Goal: Task Accomplishment & Management: Use online tool/utility

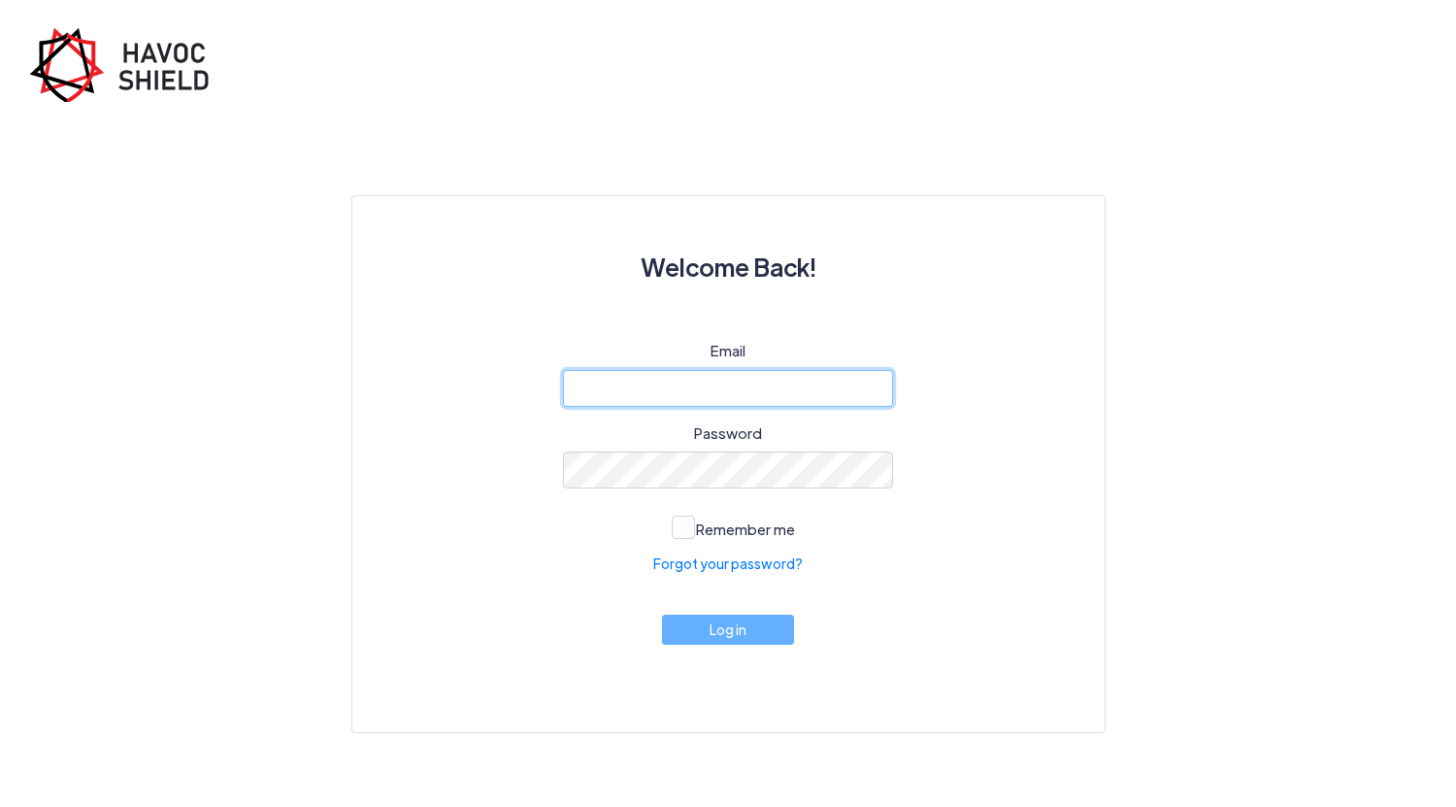
type input "[EMAIL_ADDRESS][DOMAIN_NAME]"
click at [742, 649] on div "Email [EMAIL_ADDRESS][DOMAIN_NAME] Password Remember me Forgot your password? L…" at bounding box center [728, 513] width 659 height 346
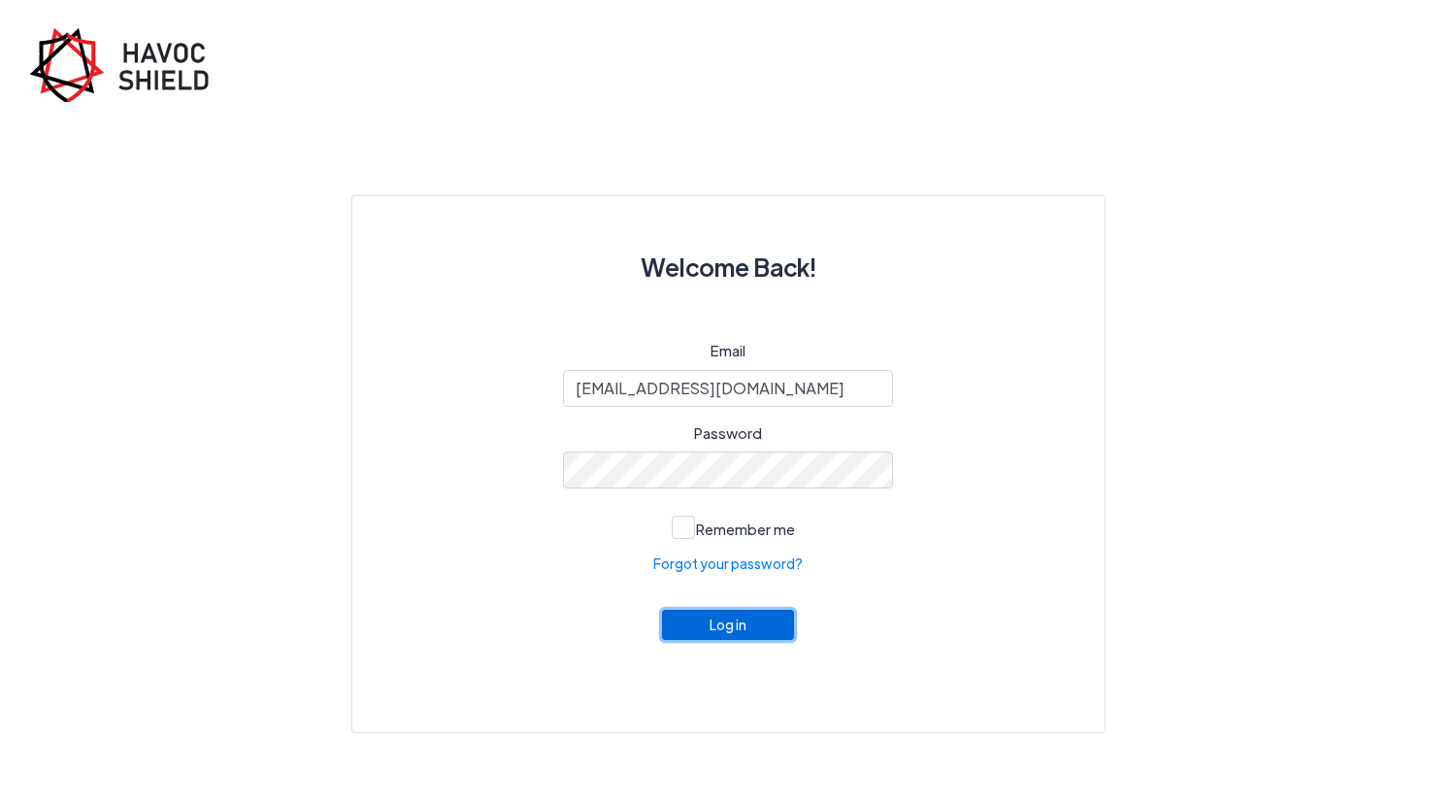
click at [741, 631] on button "Log in" at bounding box center [728, 625] width 132 height 30
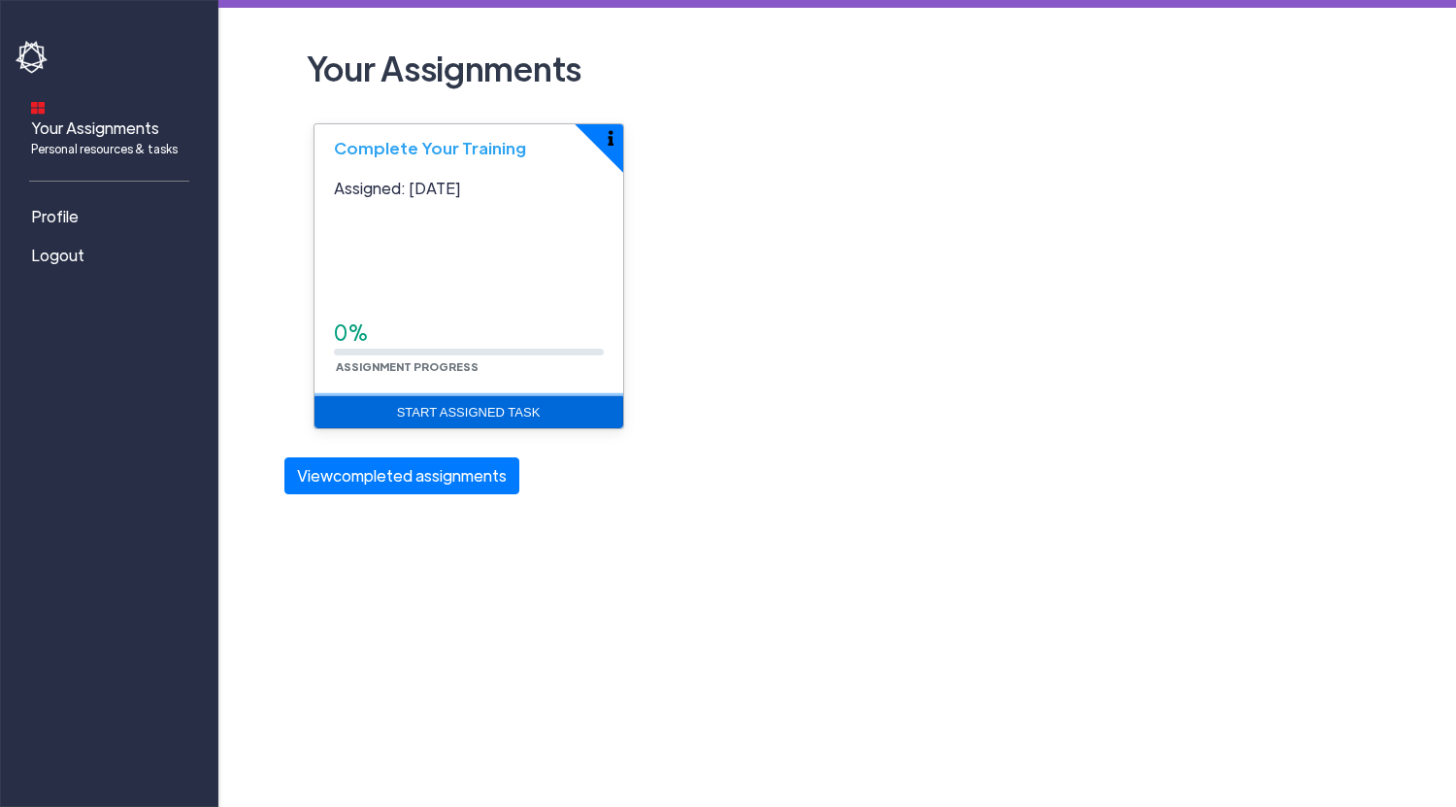
click at [540, 415] on link "Start Assigned Task" at bounding box center [469, 412] width 309 height 33
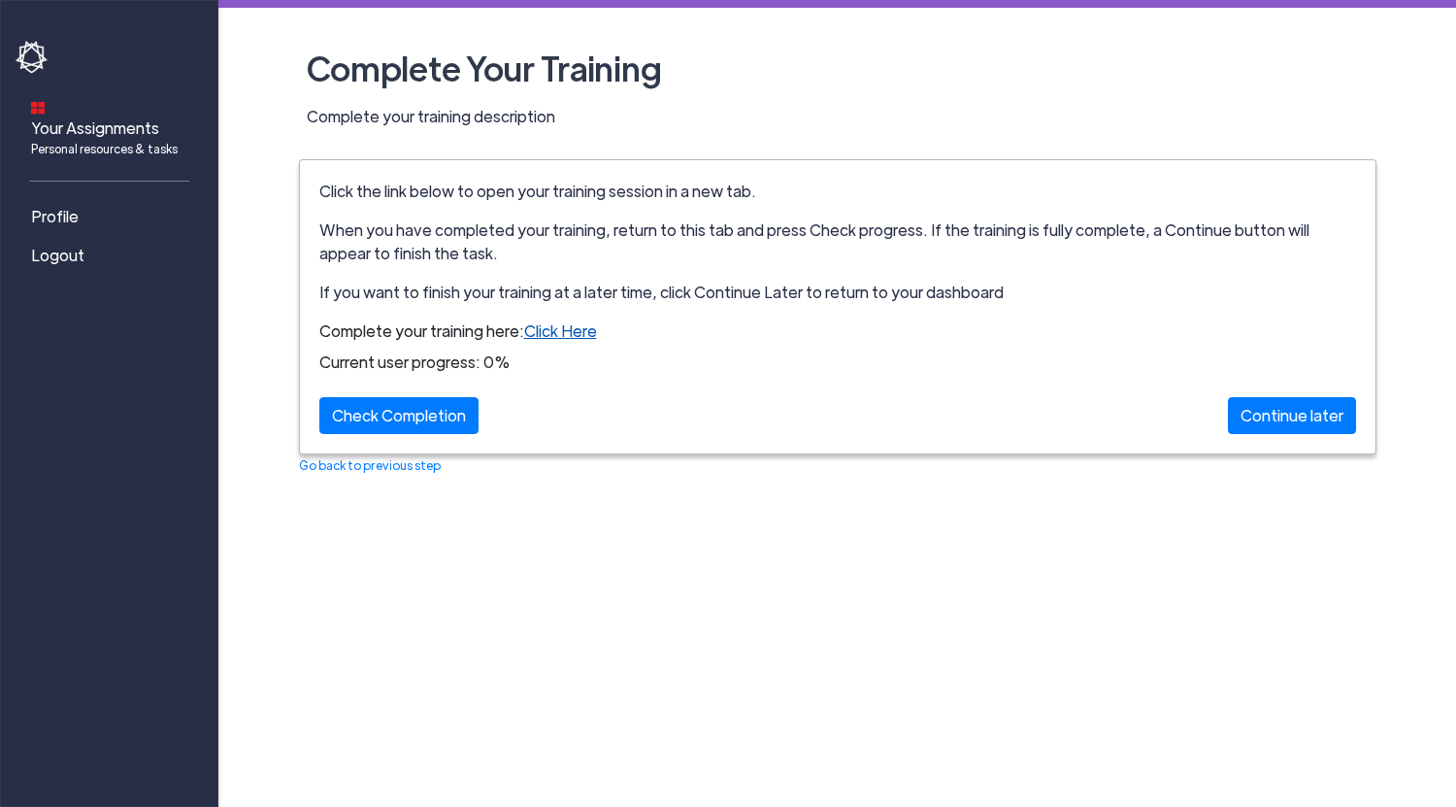
click at [536, 331] on link "Click Here" at bounding box center [560, 330] width 73 height 20
